Goal: Task Accomplishment & Management: Manage account settings

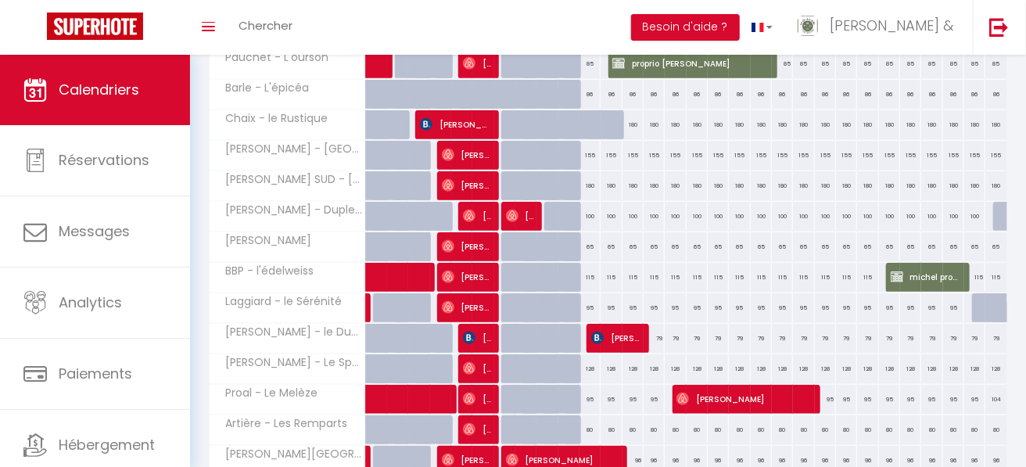
scroll to position [564, 0]
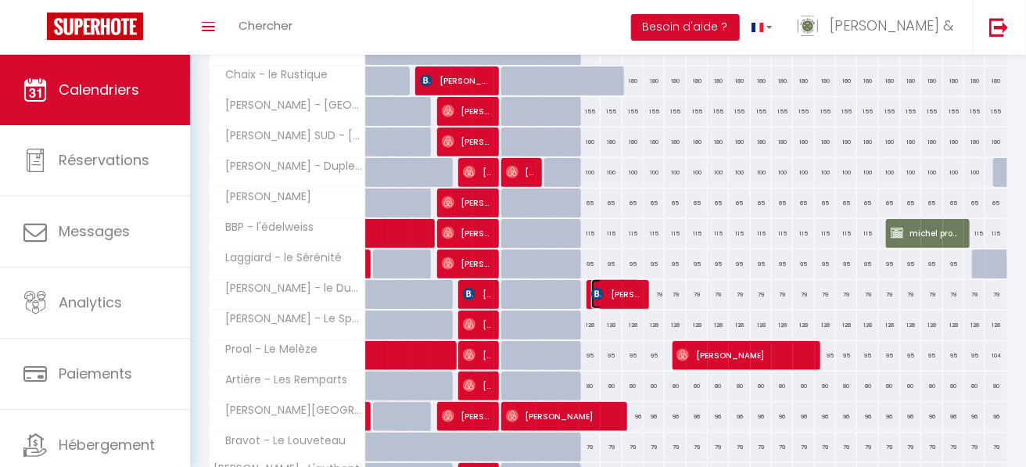
click at [612, 296] on span "[PERSON_NAME]" at bounding box center [615, 294] width 49 height 30
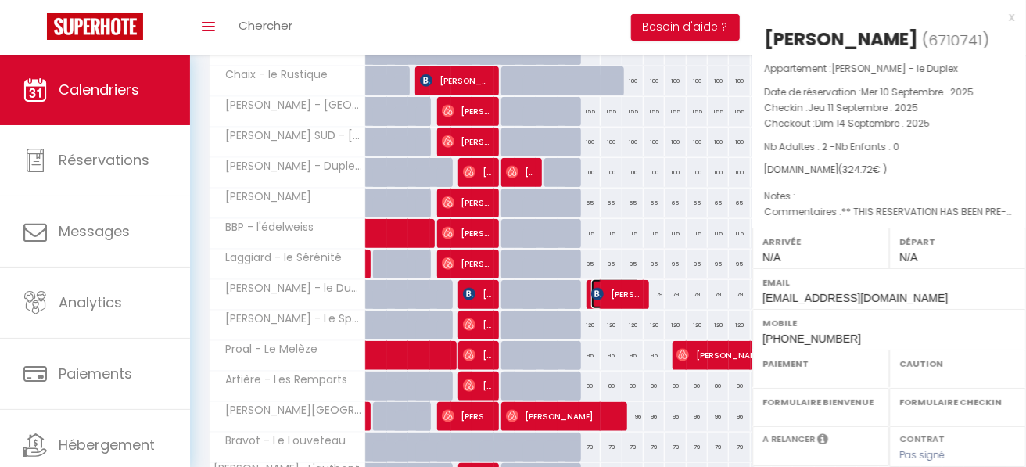
select select "OK"
select select "KO"
select select "0"
select select "1"
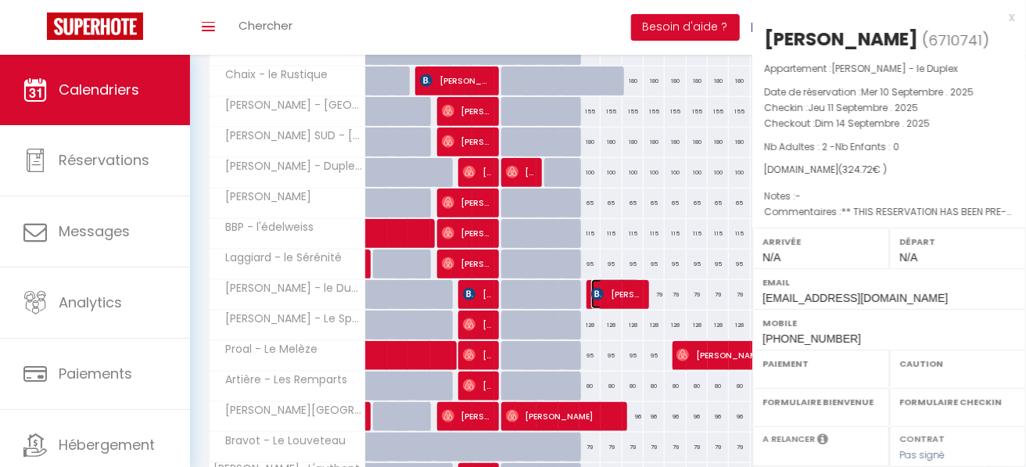
select select
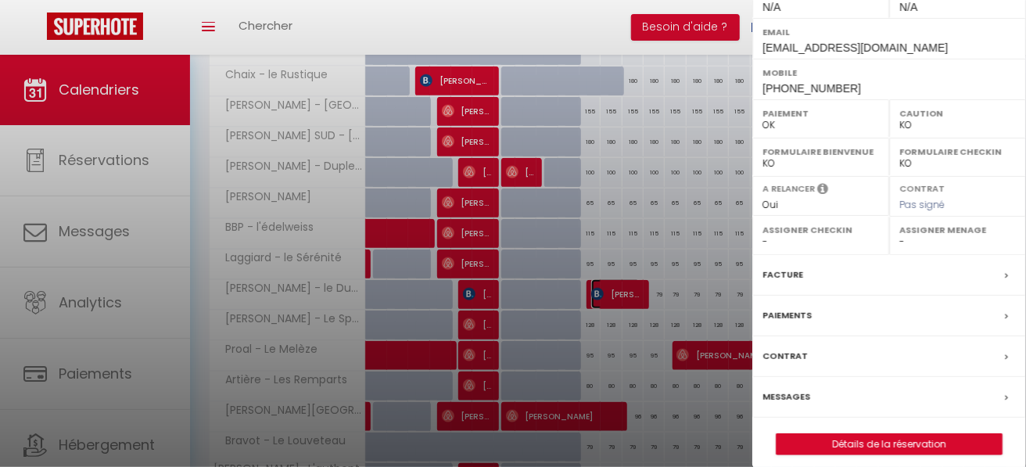
scroll to position [257, 0]
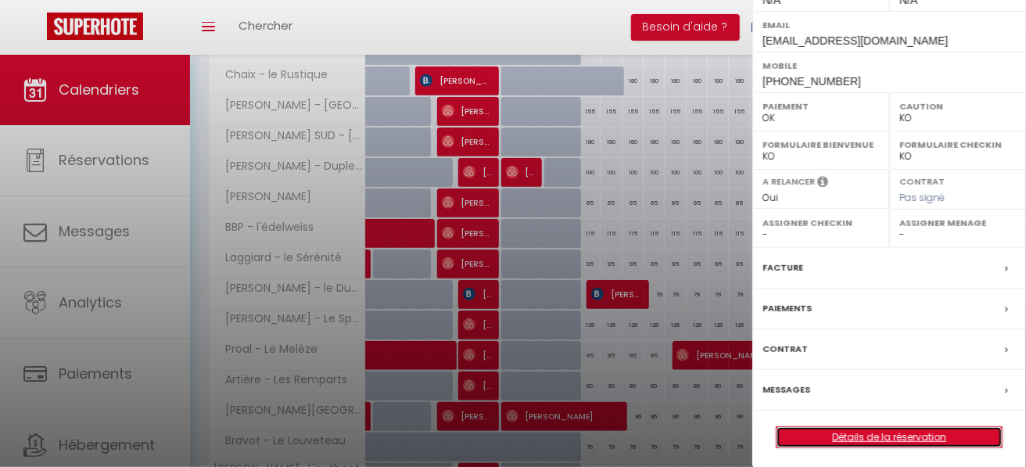
click at [879, 427] on link "Détails de la réservation" at bounding box center [888, 437] width 225 height 20
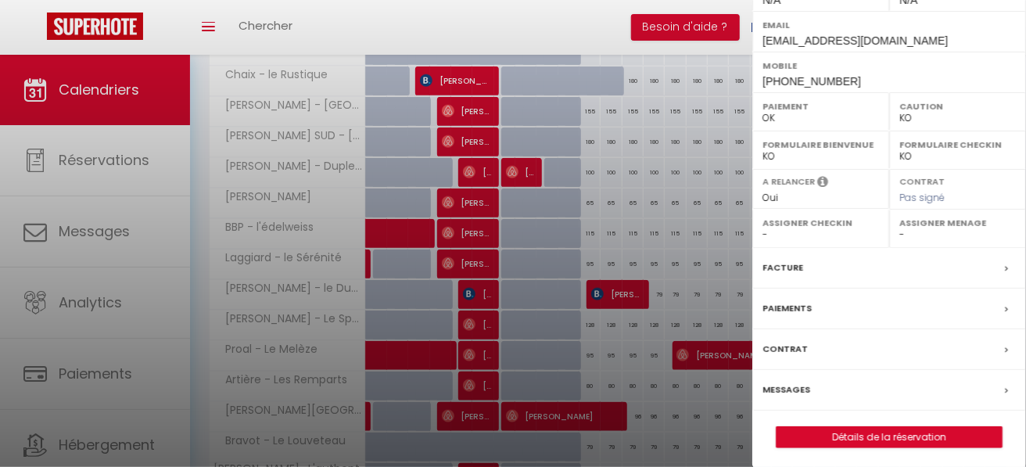
select select
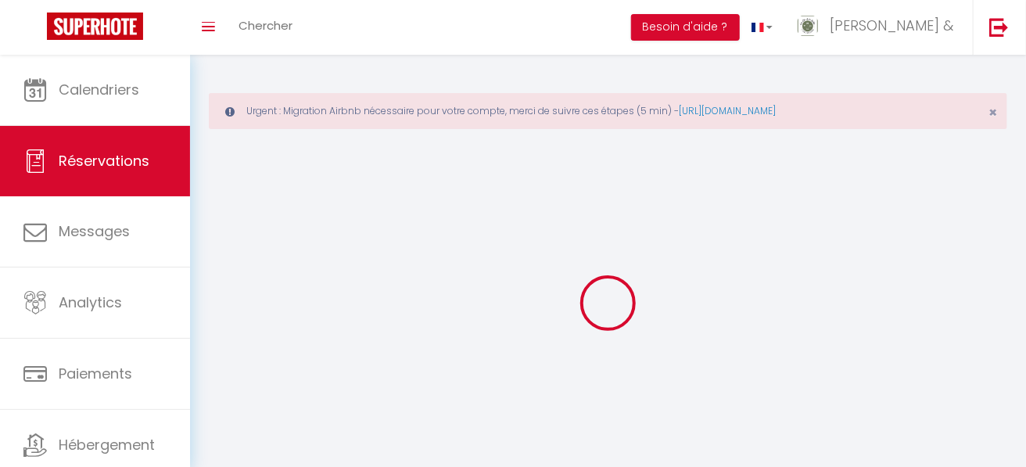
select select
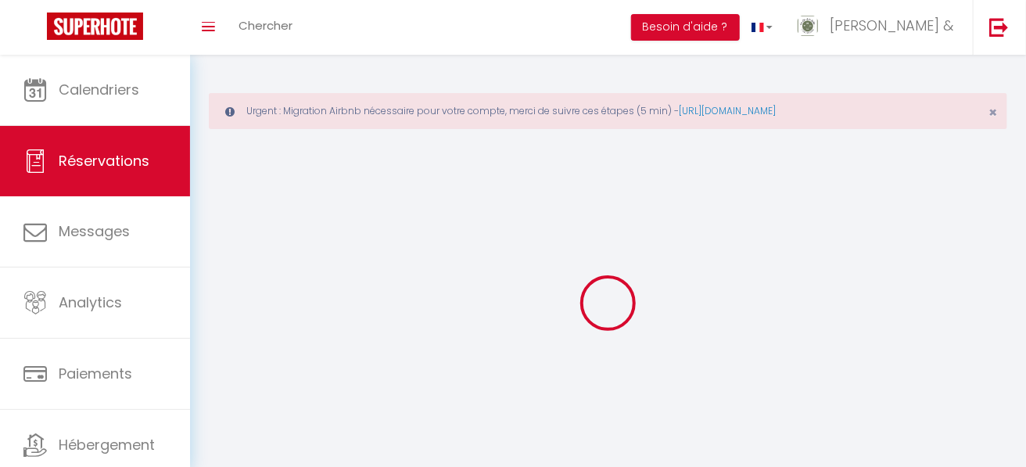
select select
checkbox input "false"
select select
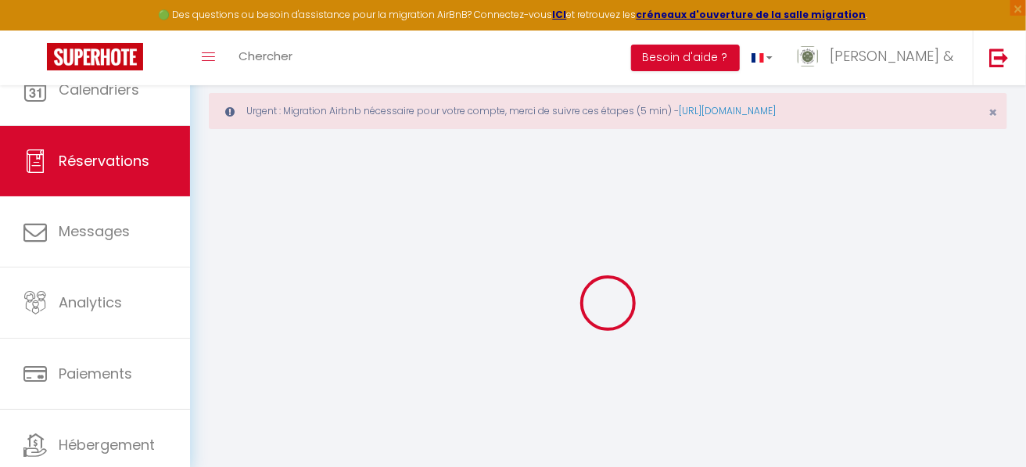
select select
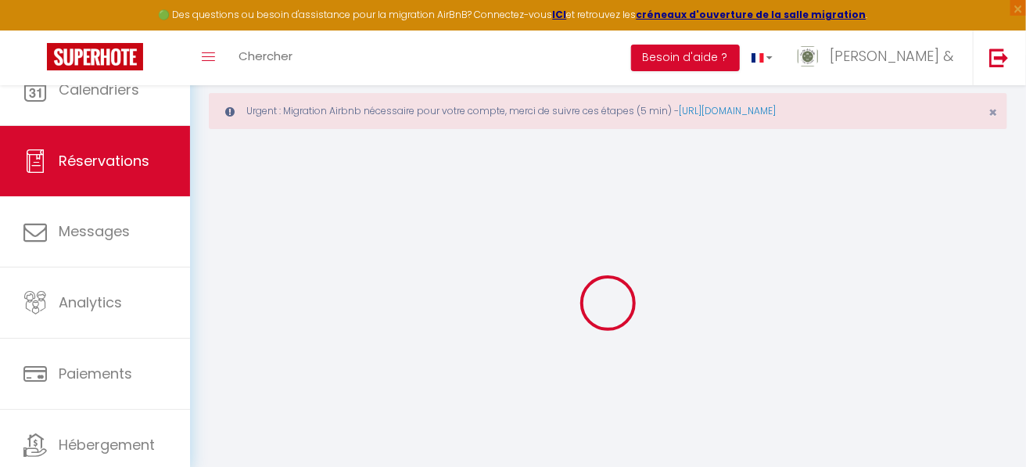
select select
checkbox input "false"
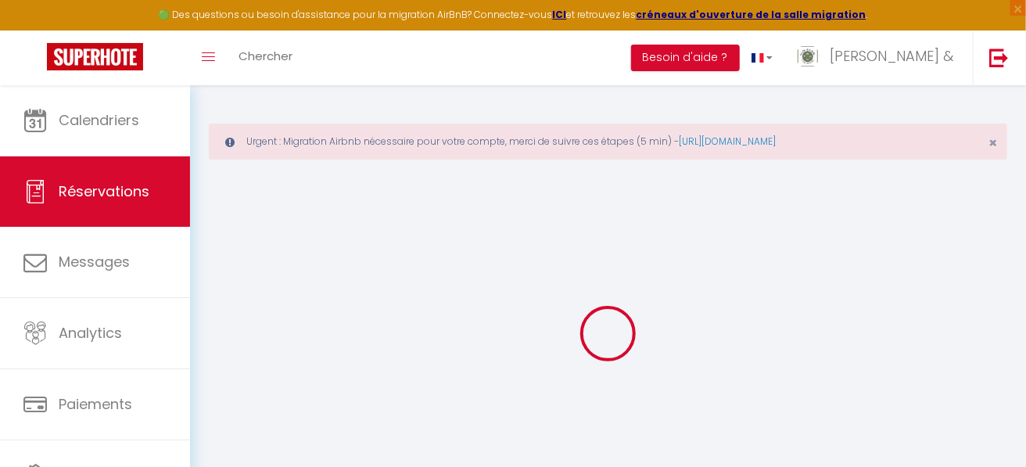
select select
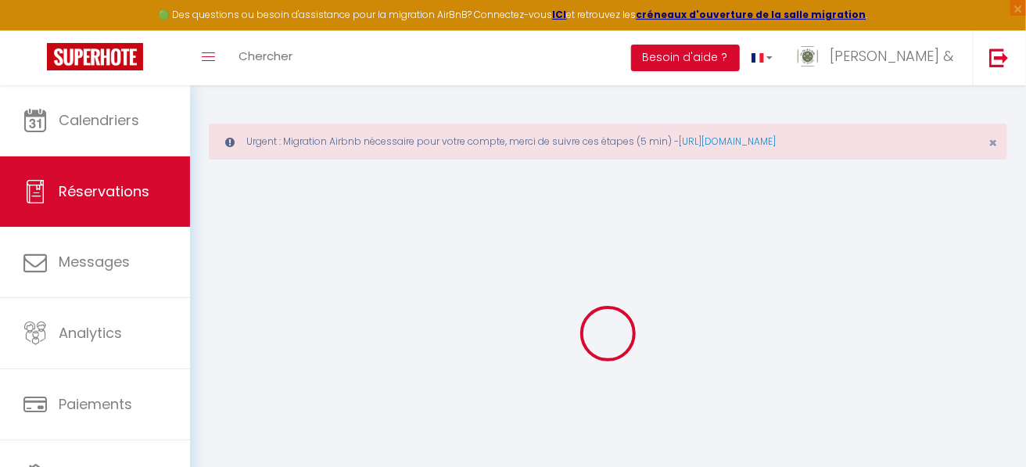
select select
checkbox input "false"
select select
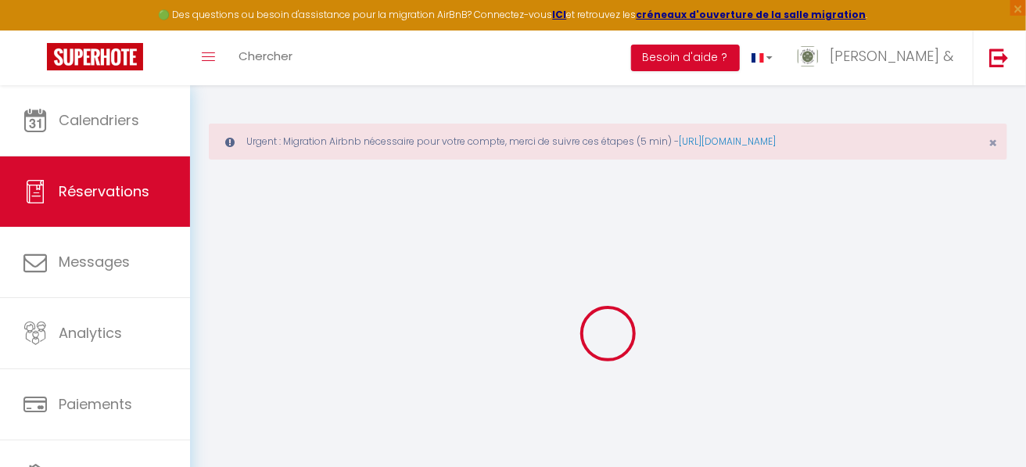
select select
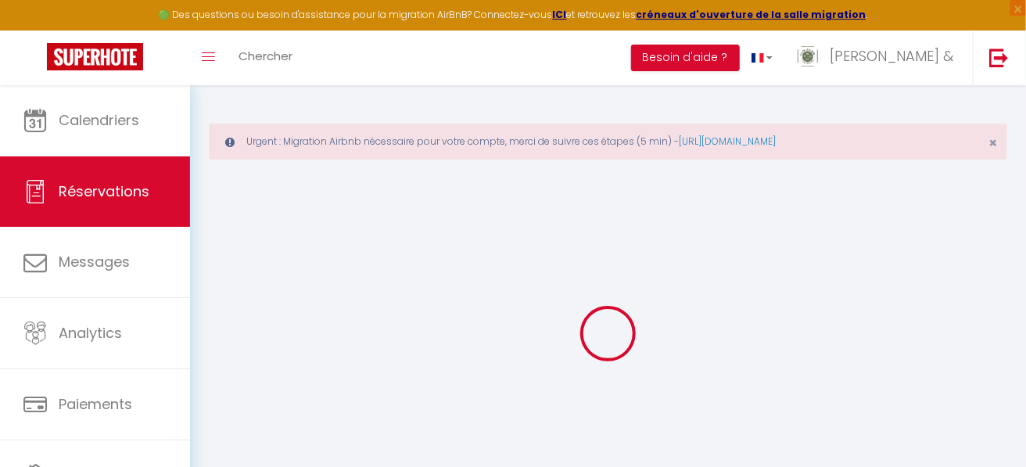
checkbox input "false"
type input "[PERSON_NAME]"
type input "BOISSIN"
type input "[EMAIL_ADDRESS][DOMAIN_NAME]"
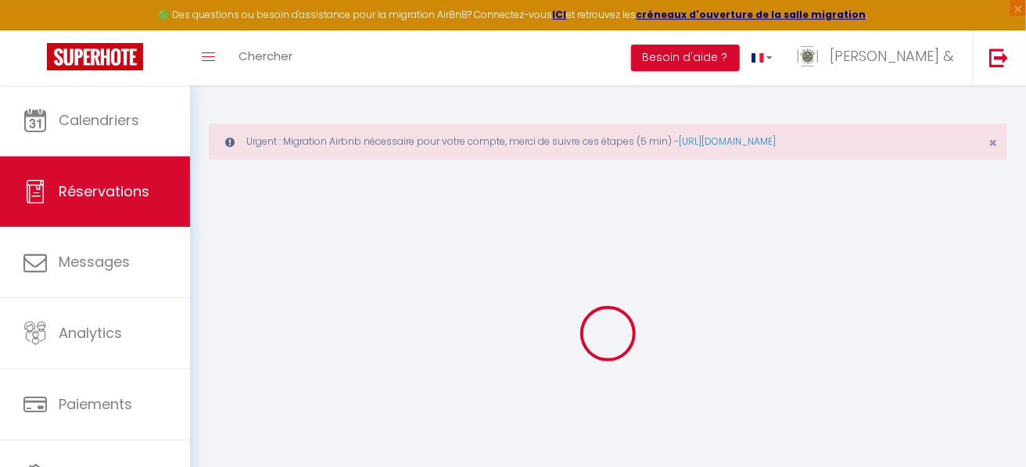
type input "[PHONE_NUMBER]"
type input "0603833813"
type input "."
select select "FR"
type input "46.85"
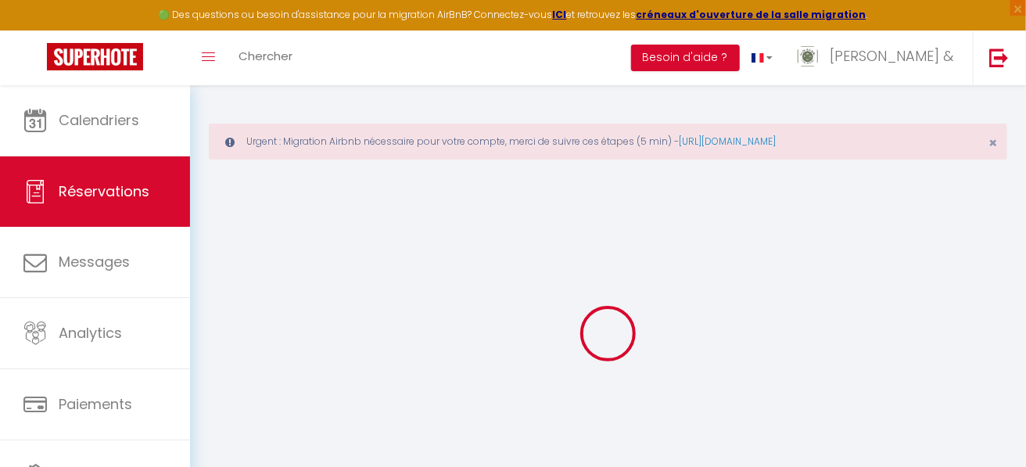
type input "4.55"
select select "65893"
select select "1"
select select
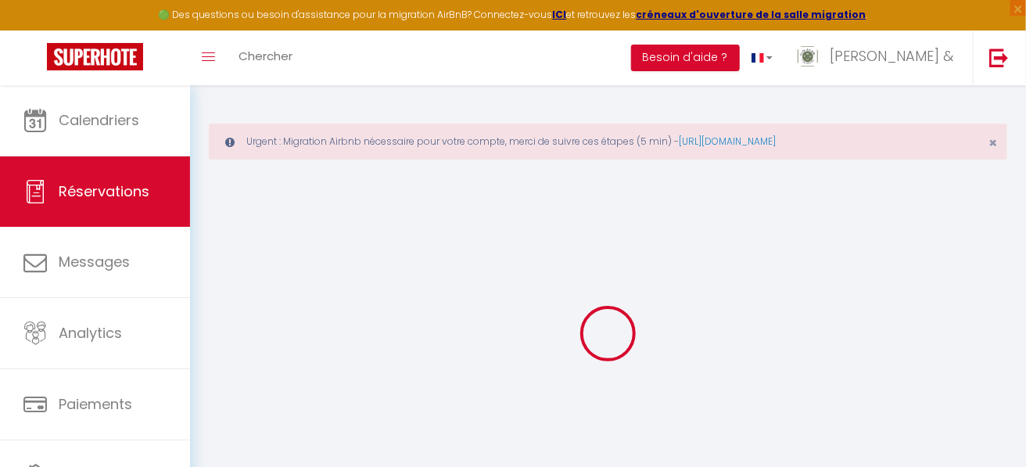
type input "2"
select select "12"
select select
type input "247.35"
checkbox input "false"
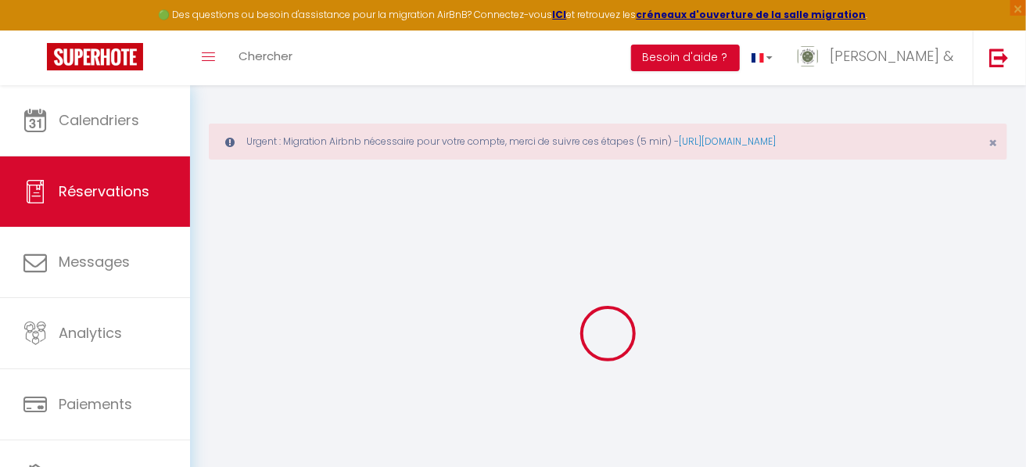
type input "0"
select select "2"
type input "65"
type input "0"
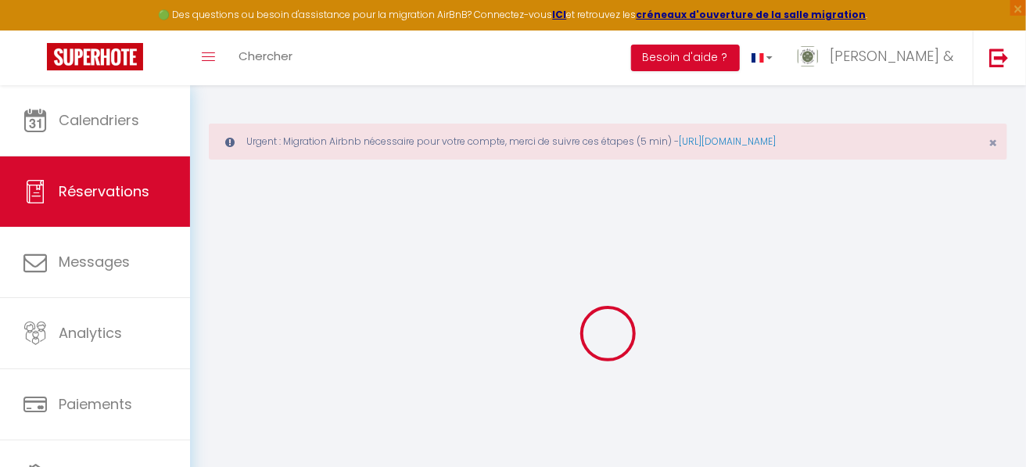
select select
select select "14"
checkbox input "false"
select select
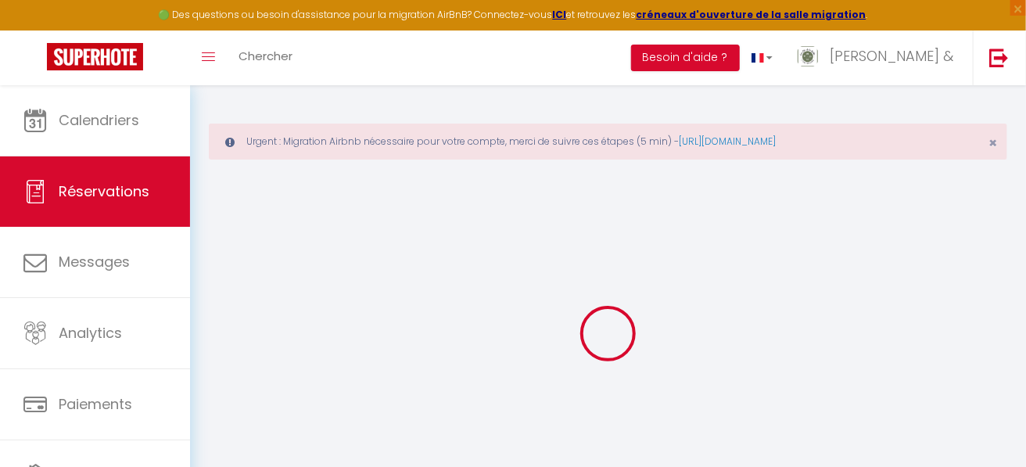
select select
checkbox input "false"
select select
checkbox input "false"
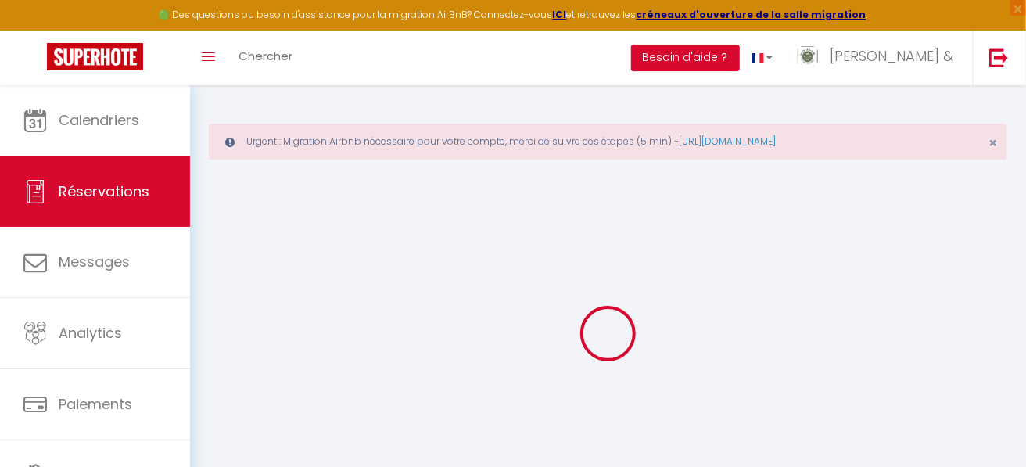
type textarea "** THIS RESERVATION HAS BEEN PRE-PAID ** You have a [PERSON_NAME] that would li…"
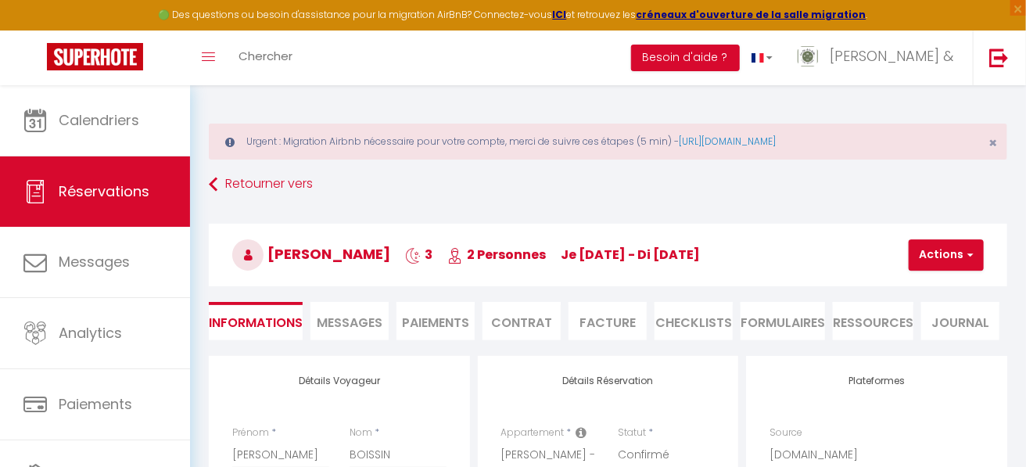
select select
checkbox input "false"
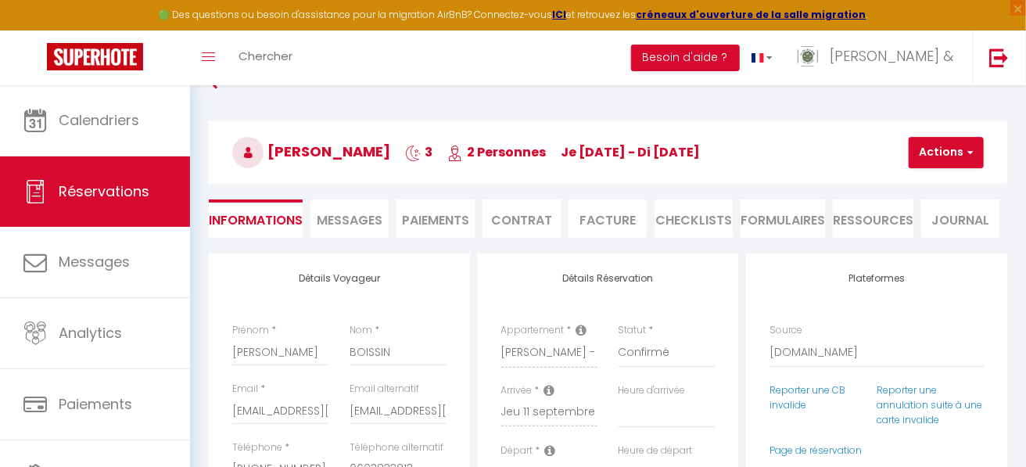
type input "65"
type input "12.37"
select select
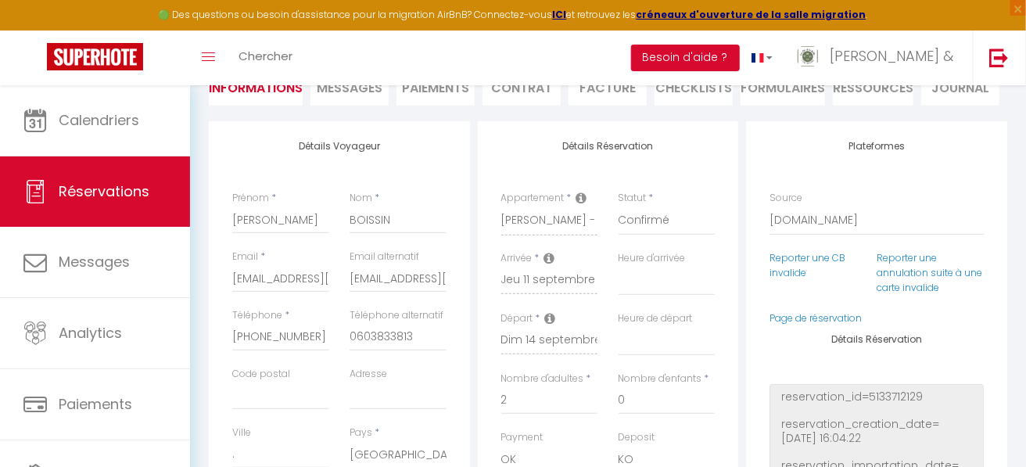
checkbox input "false"
select select "14:00"
select select "10:00"
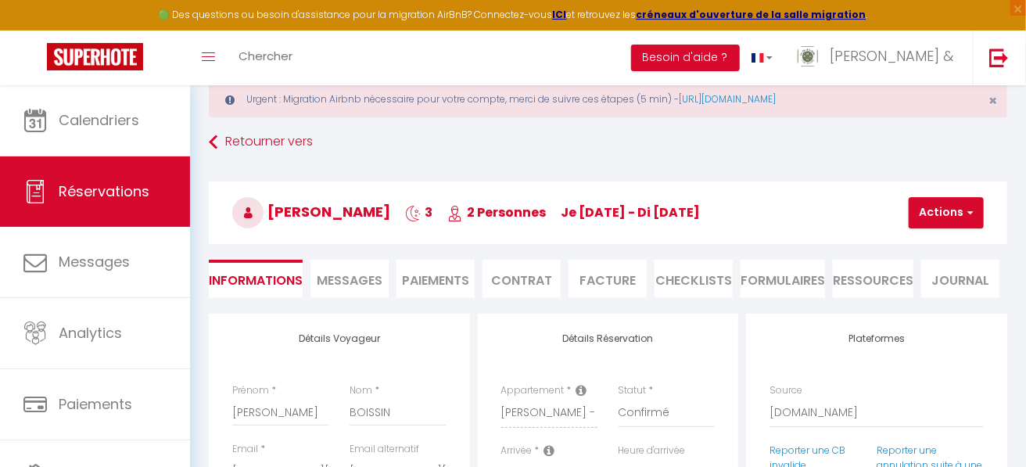
scroll to position [0, 0]
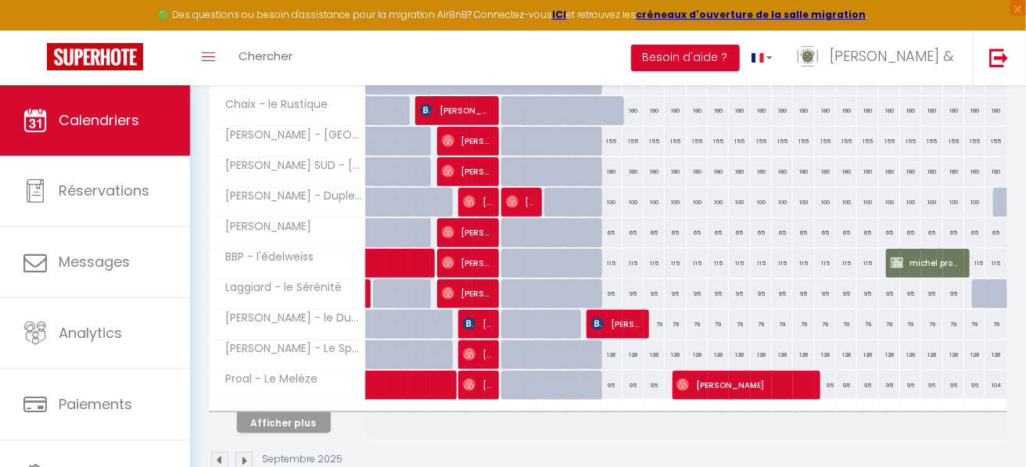
scroll to position [661, 0]
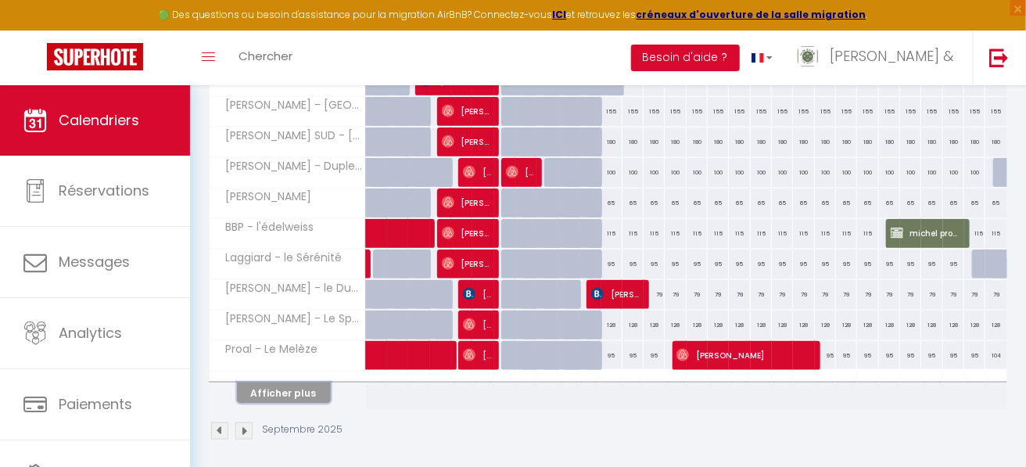
drag, startPoint x: 319, startPoint y: 381, endPoint x: 376, endPoint y: 219, distance: 172.3
click at [319, 382] on button "Afficher plus" at bounding box center [284, 392] width 94 height 21
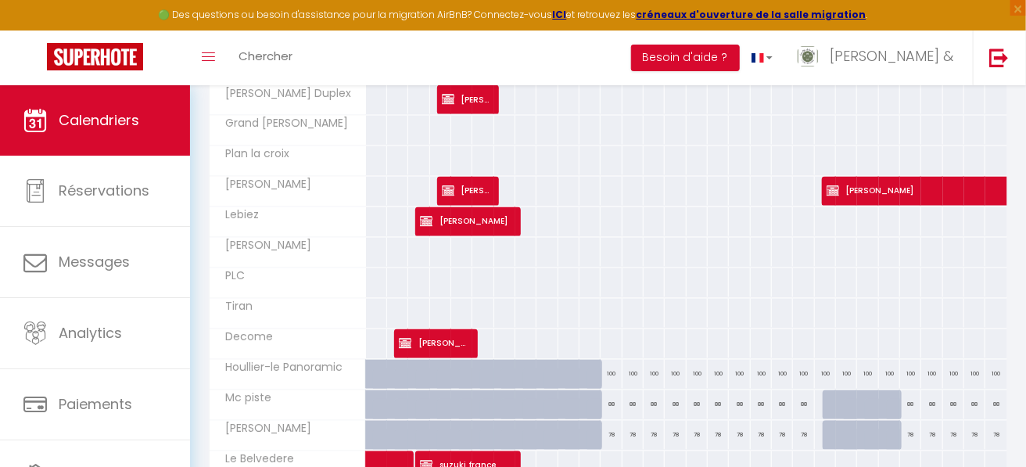
scroll to position [1265, 0]
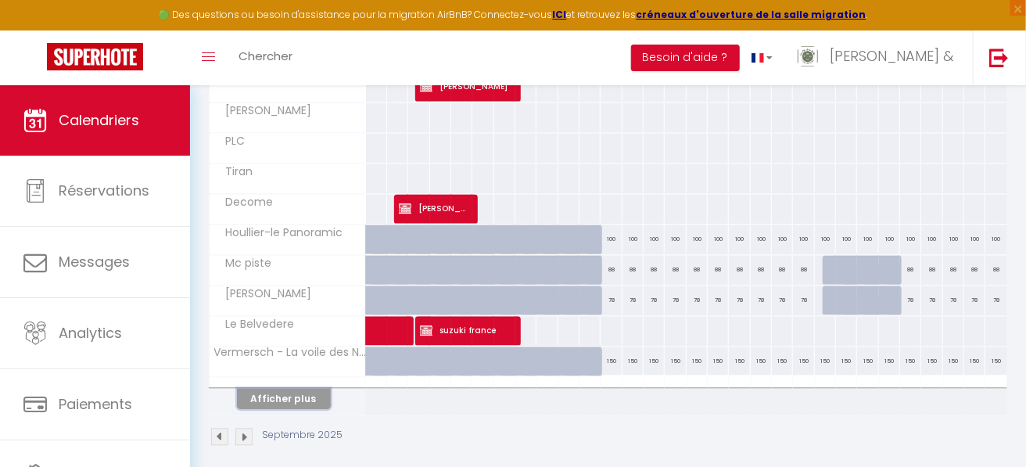
click at [316, 389] on button "Afficher plus" at bounding box center [284, 398] width 94 height 21
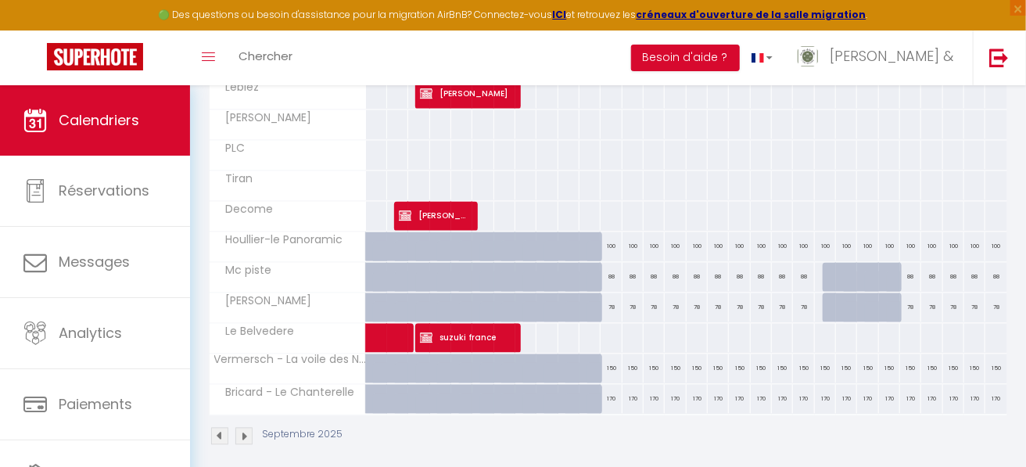
scroll to position [946, 0]
